Goal: Information Seeking & Learning: Learn about a topic

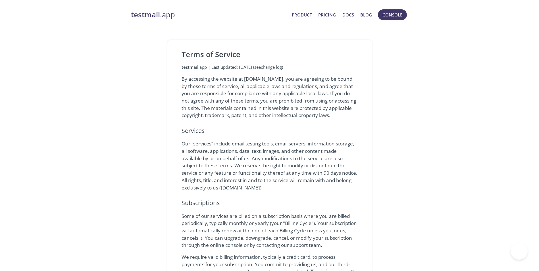
scroll to position [369, 0]
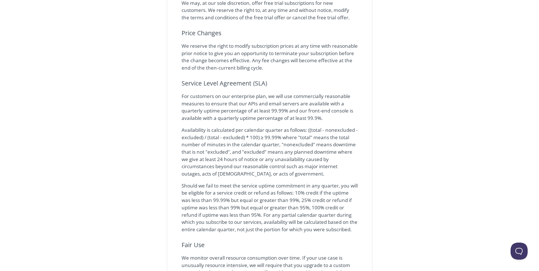
drag, startPoint x: 0, startPoint y: 0, endPoint x: 262, endPoint y: 37, distance: 264.3
